Goal: Find specific page/section: Find specific page/section

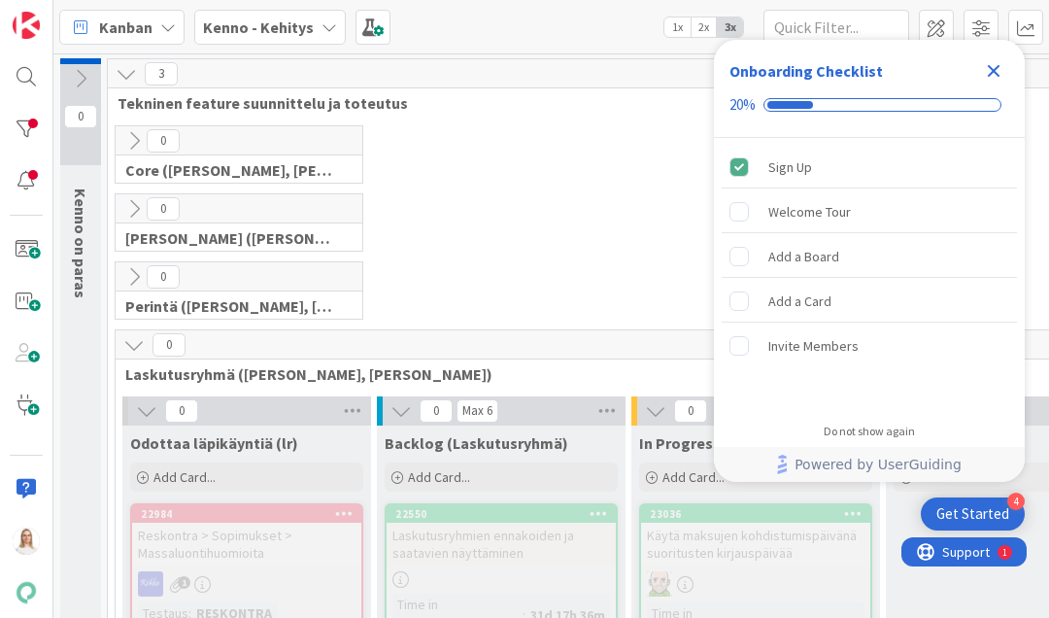
click at [991, 70] on icon "Close Checklist" at bounding box center [994, 71] width 13 height 13
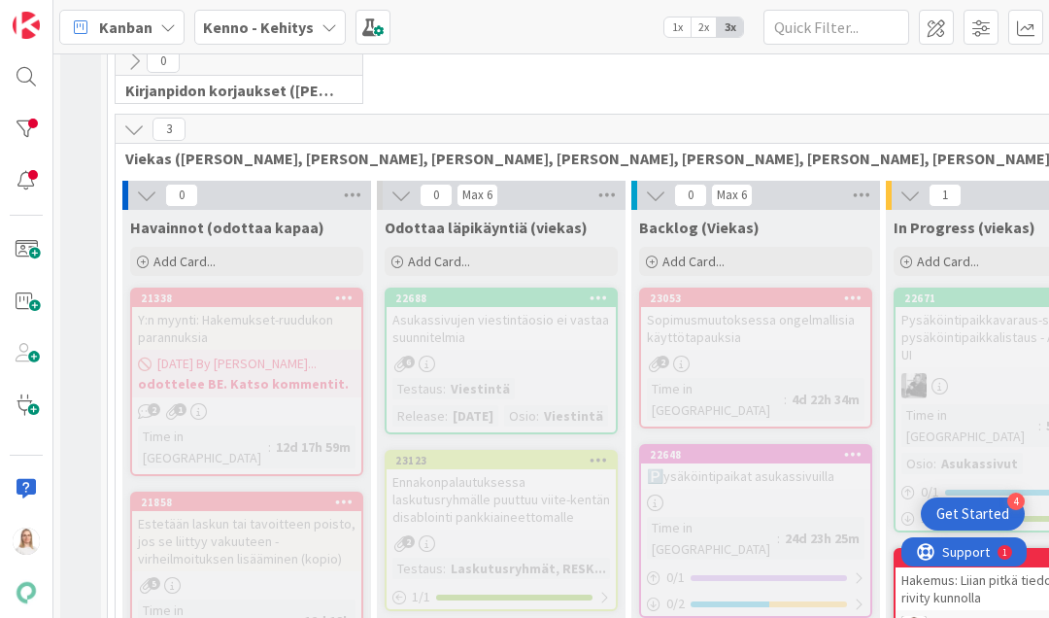
scroll to position [2692, 0]
click at [490, 291] on div "22688" at bounding box center [505, 298] width 220 height 14
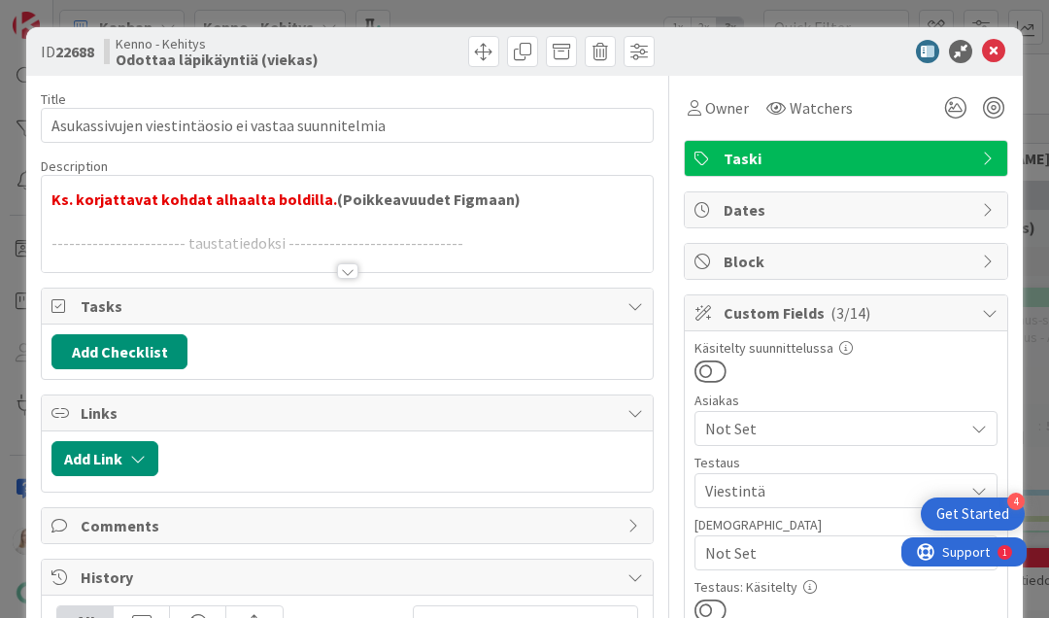
click at [347, 266] on div at bounding box center [347, 271] width 21 height 16
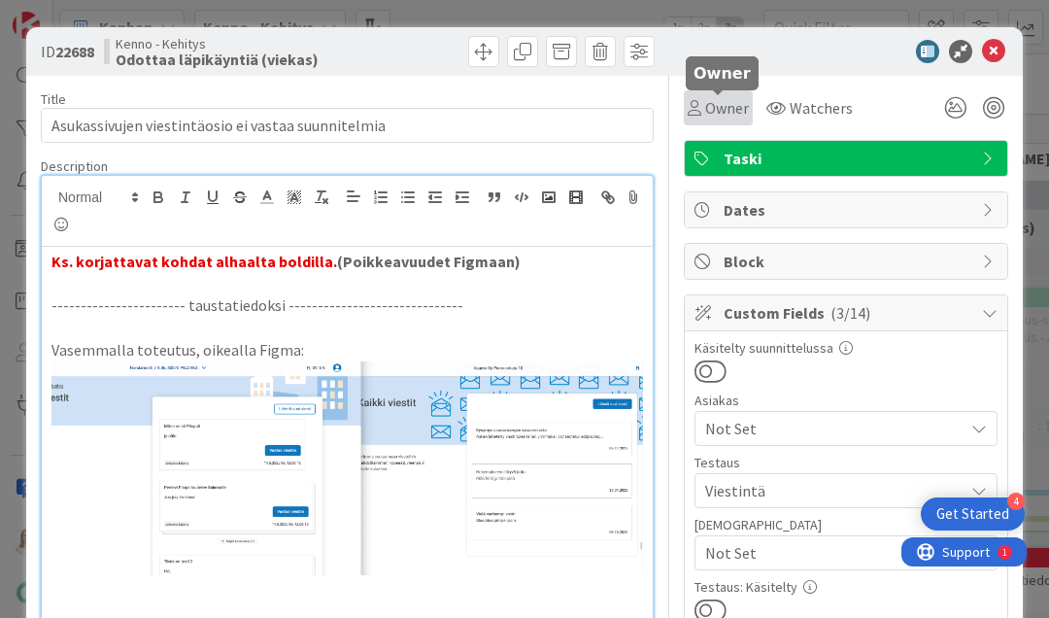
click at [722, 113] on span "Owner" at bounding box center [727, 107] width 44 height 23
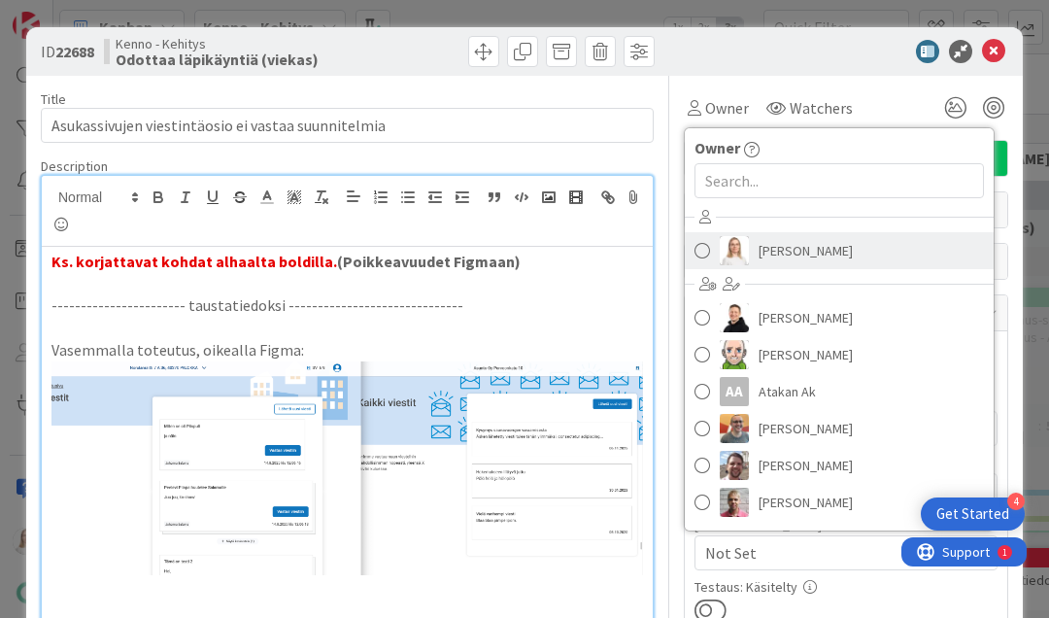
click at [773, 246] on span "[PERSON_NAME]" at bounding box center [805, 250] width 94 height 29
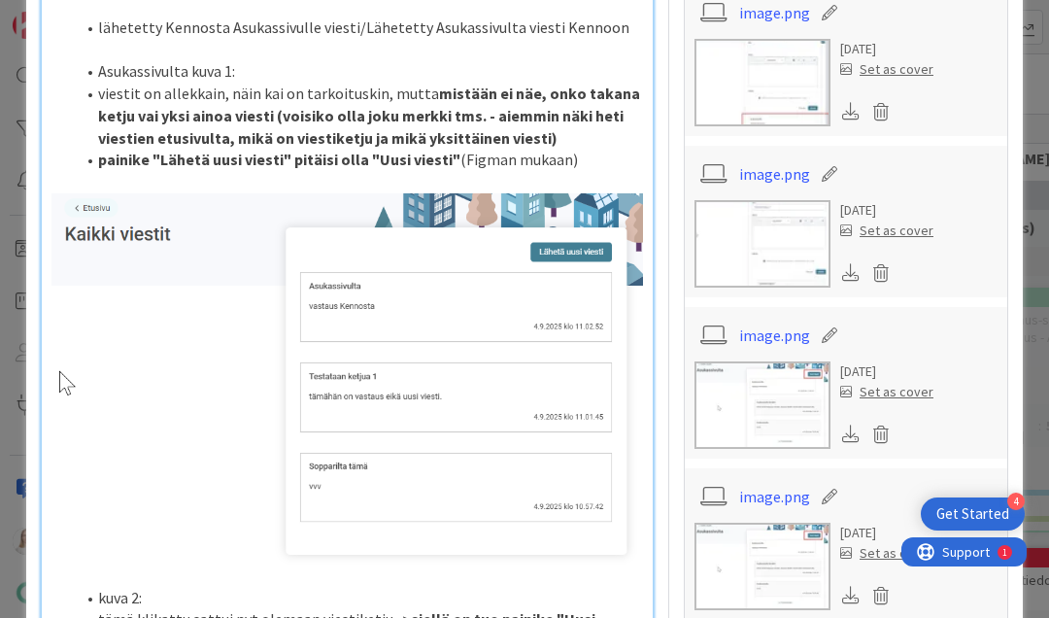
scroll to position [1286, 0]
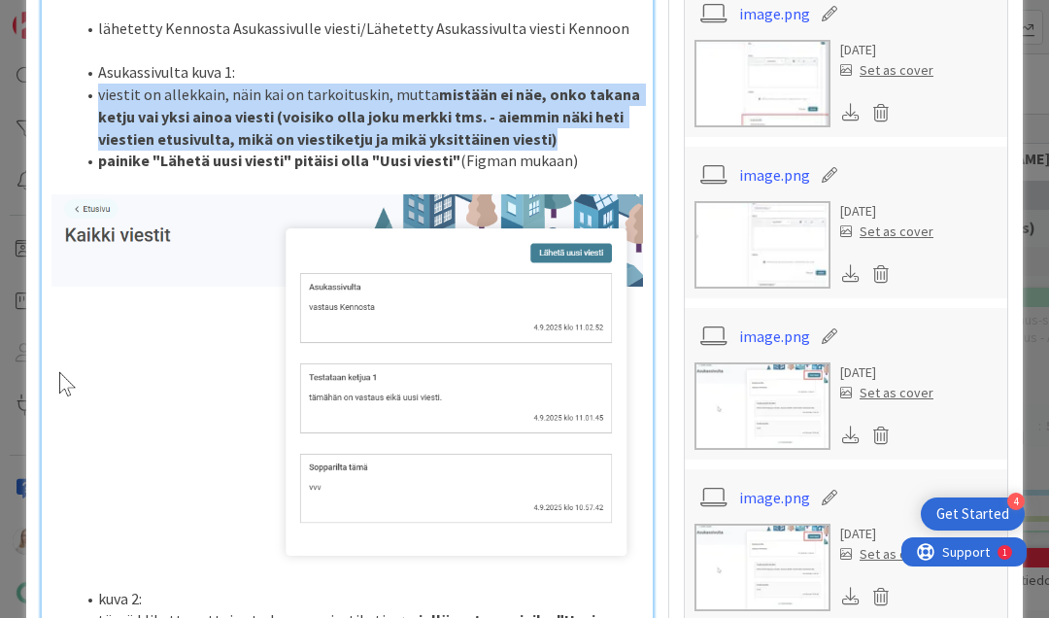
drag, startPoint x: 112, startPoint y: 211, endPoint x: 546, endPoint y: 251, distance: 435.9
click at [546, 150] on li "viestit on allekkain, näin kai on tarkoituskin, mutta mistään ei näe, onko taka…" at bounding box center [359, 117] width 568 height 66
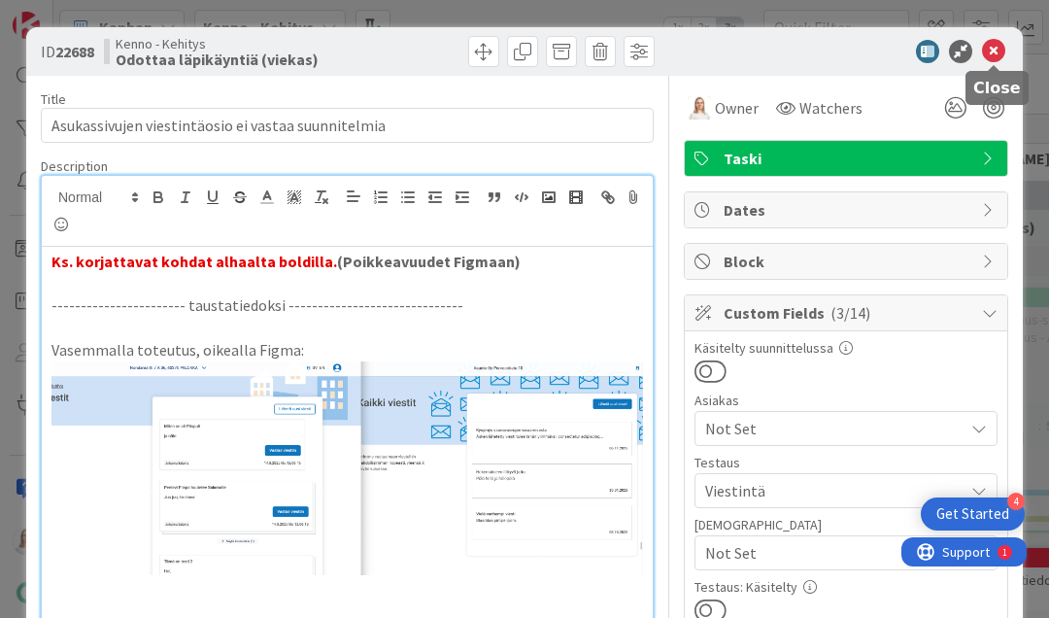
scroll to position [0, 0]
click at [991, 52] on icon at bounding box center [993, 51] width 23 height 23
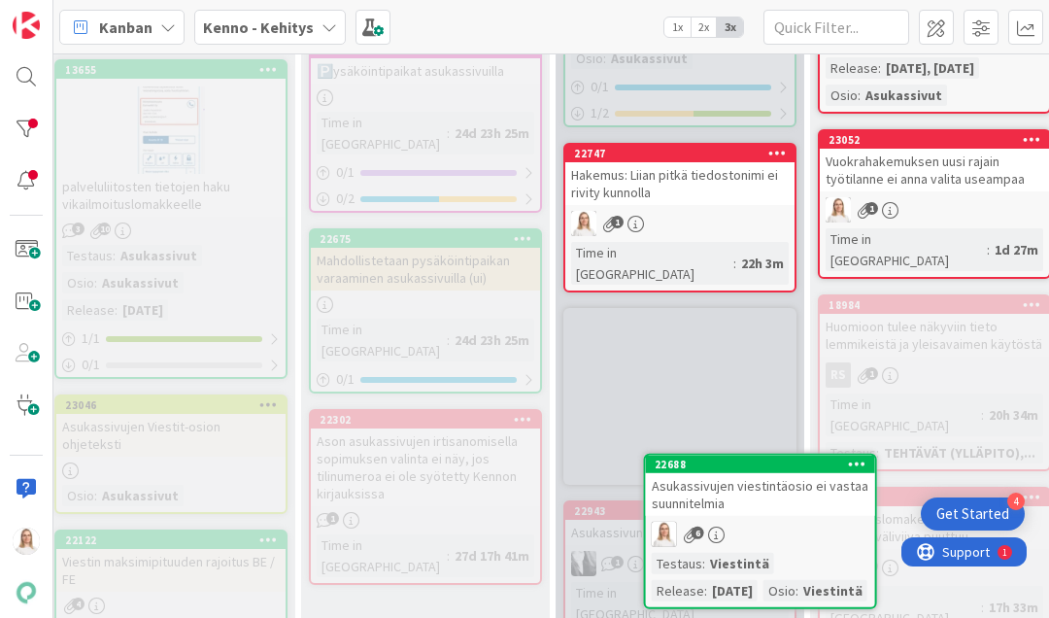
drag, startPoint x: 518, startPoint y: 255, endPoint x: 557, endPoint y: 255, distance: 39.8
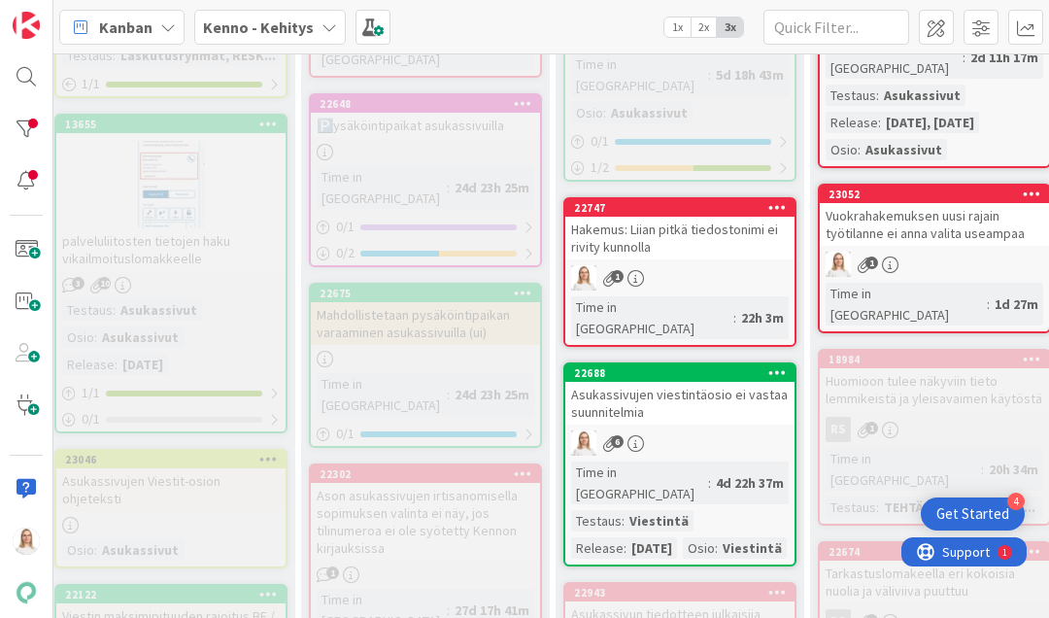
scroll to position [2983, 330]
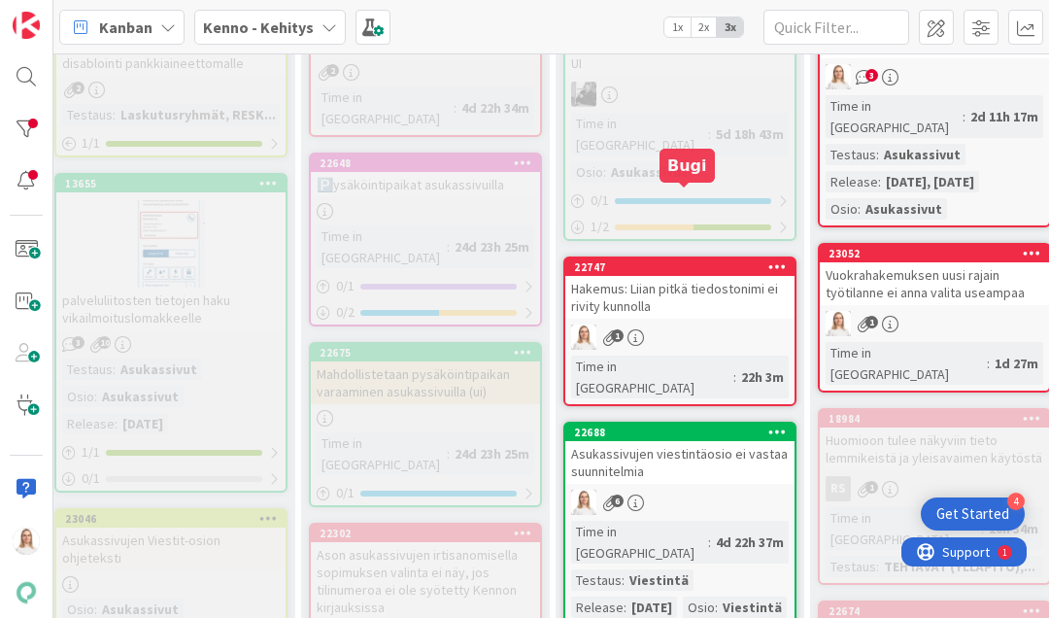
click at [711, 260] on div "22747" at bounding box center [684, 267] width 220 height 14
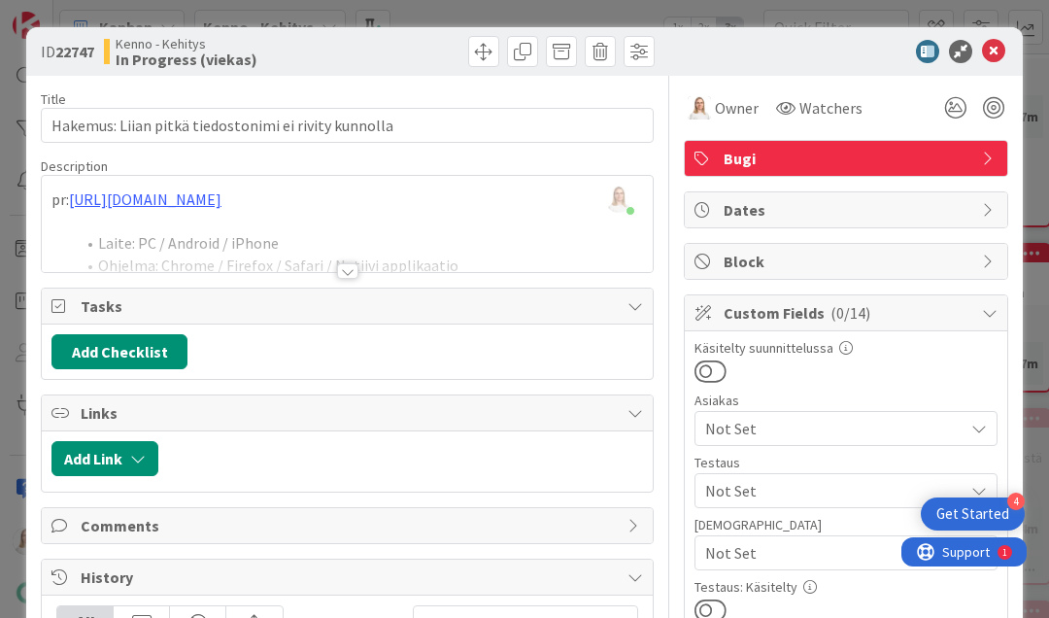
click at [348, 263] on div at bounding box center [347, 271] width 21 height 16
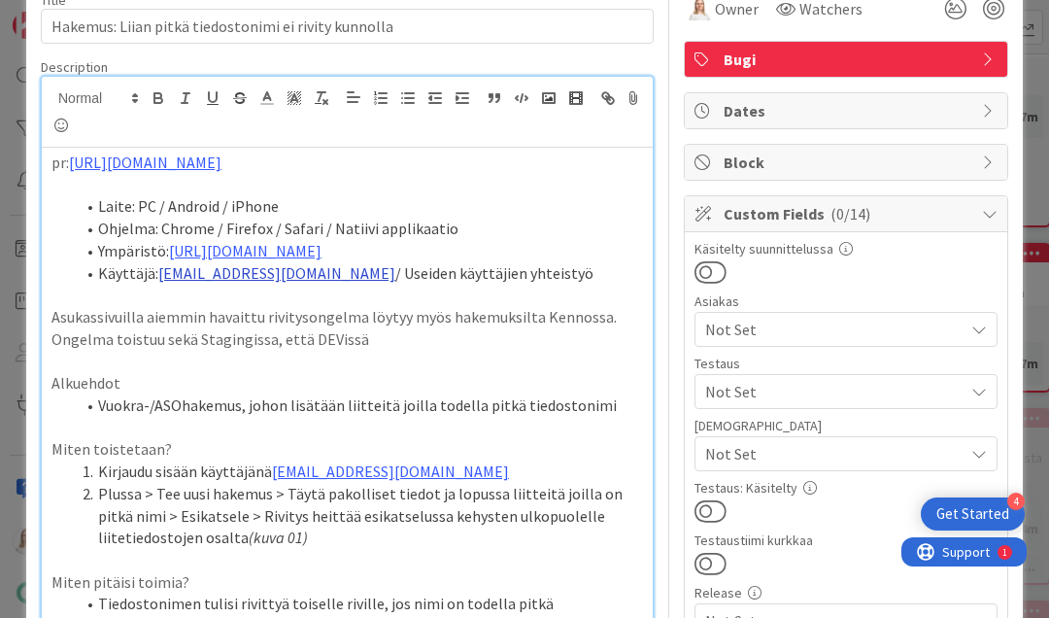
scroll to position [101, 0]
